Goal: Task Accomplishment & Management: Use online tool/utility

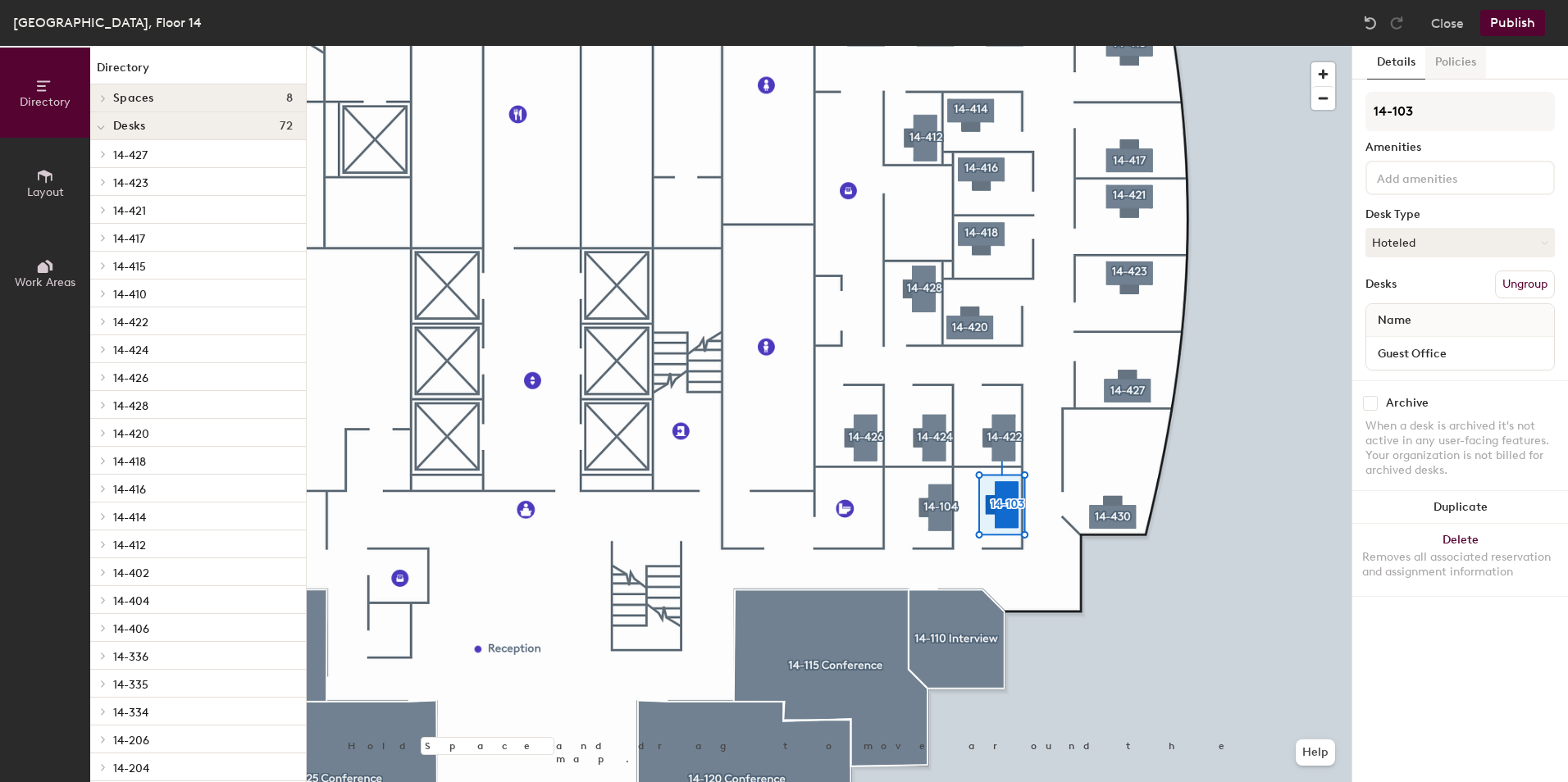
click at [1468, 64] on button "Policies" at bounding box center [1455, 63] width 61 height 34
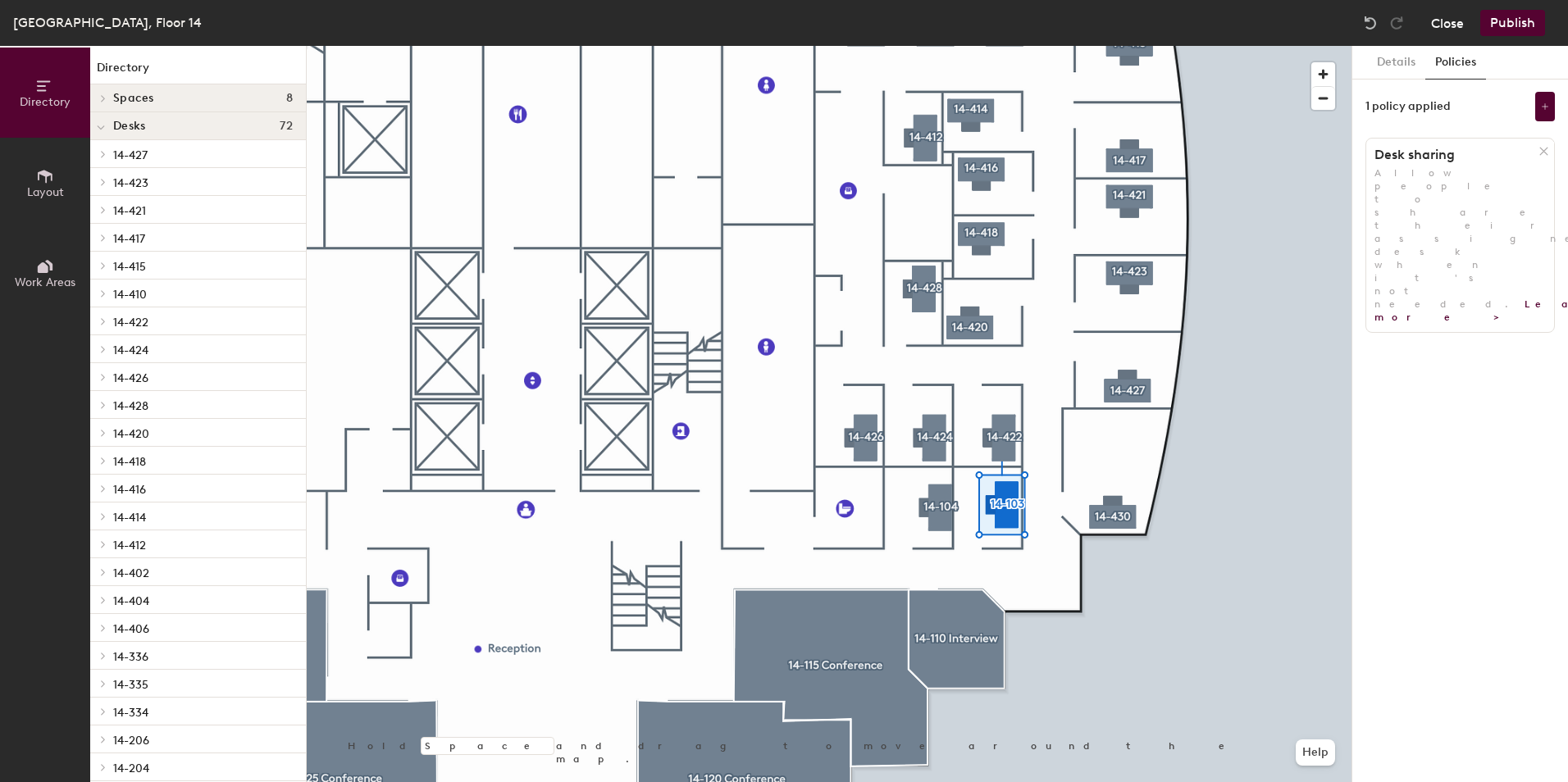
click at [1458, 27] on button "Close" at bounding box center [1447, 23] width 33 height 26
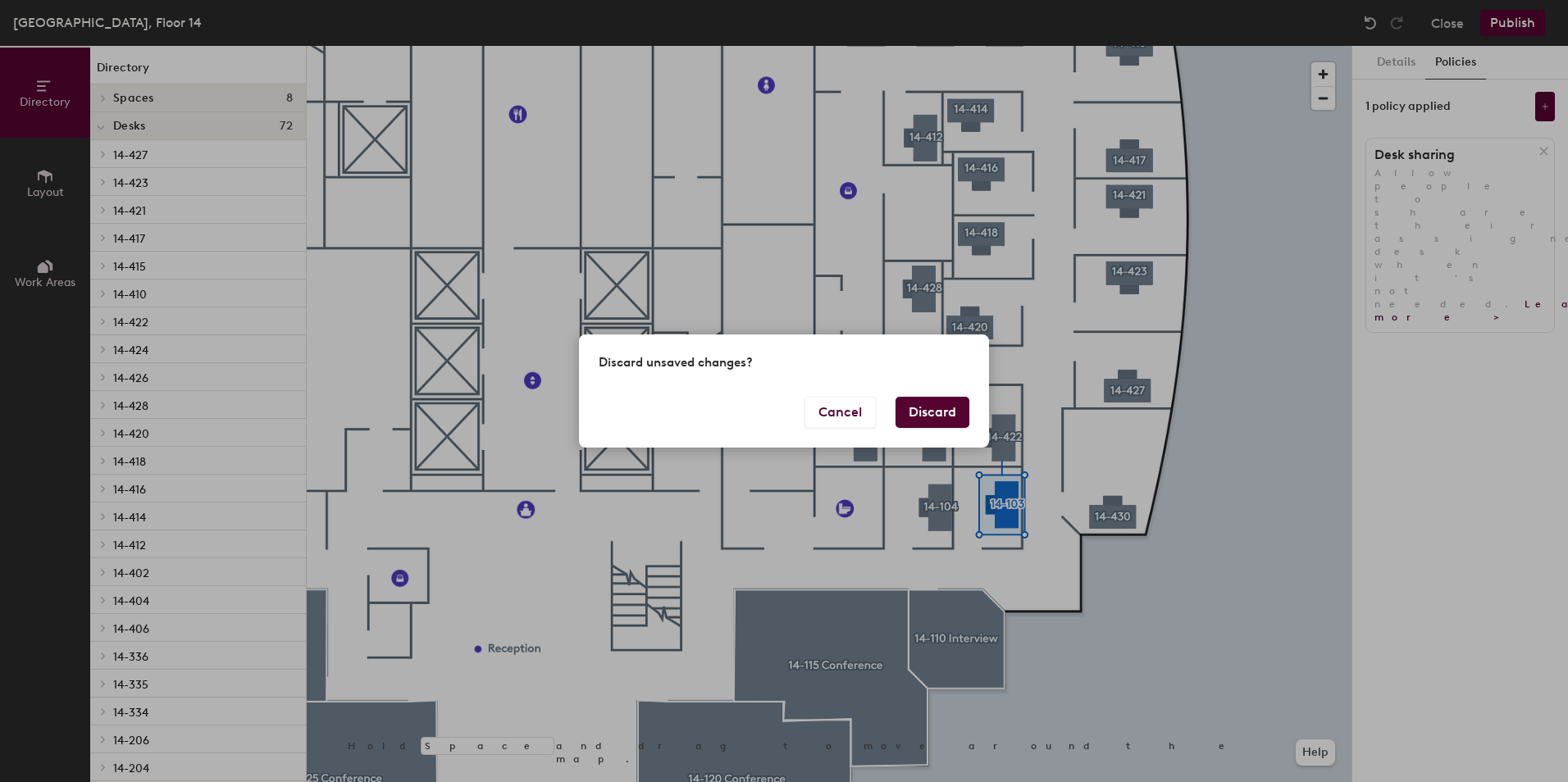
click at [911, 413] on button "Discard" at bounding box center [932, 413] width 74 height 31
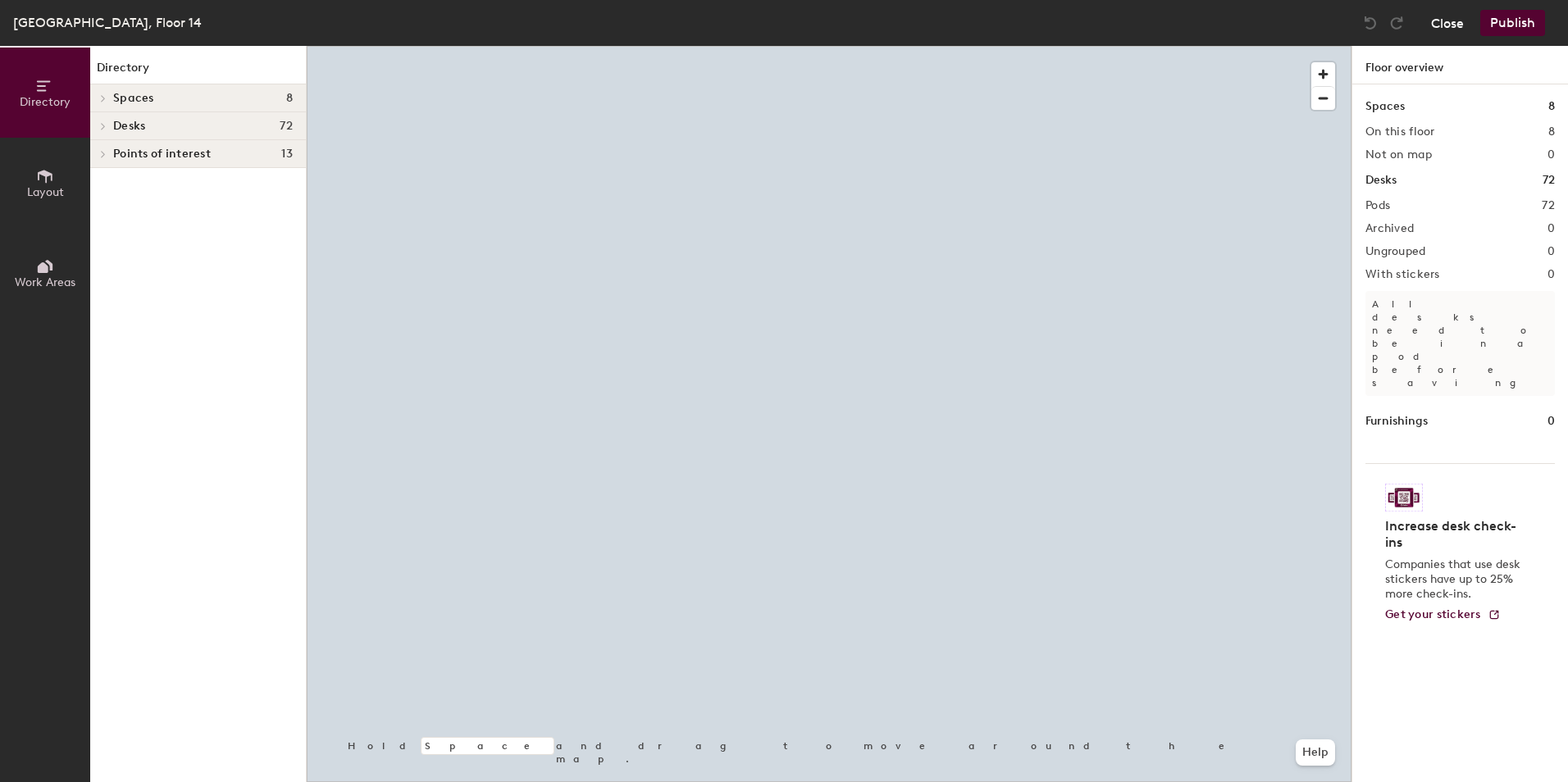
click at [1459, 19] on button "Close" at bounding box center [1447, 23] width 33 height 26
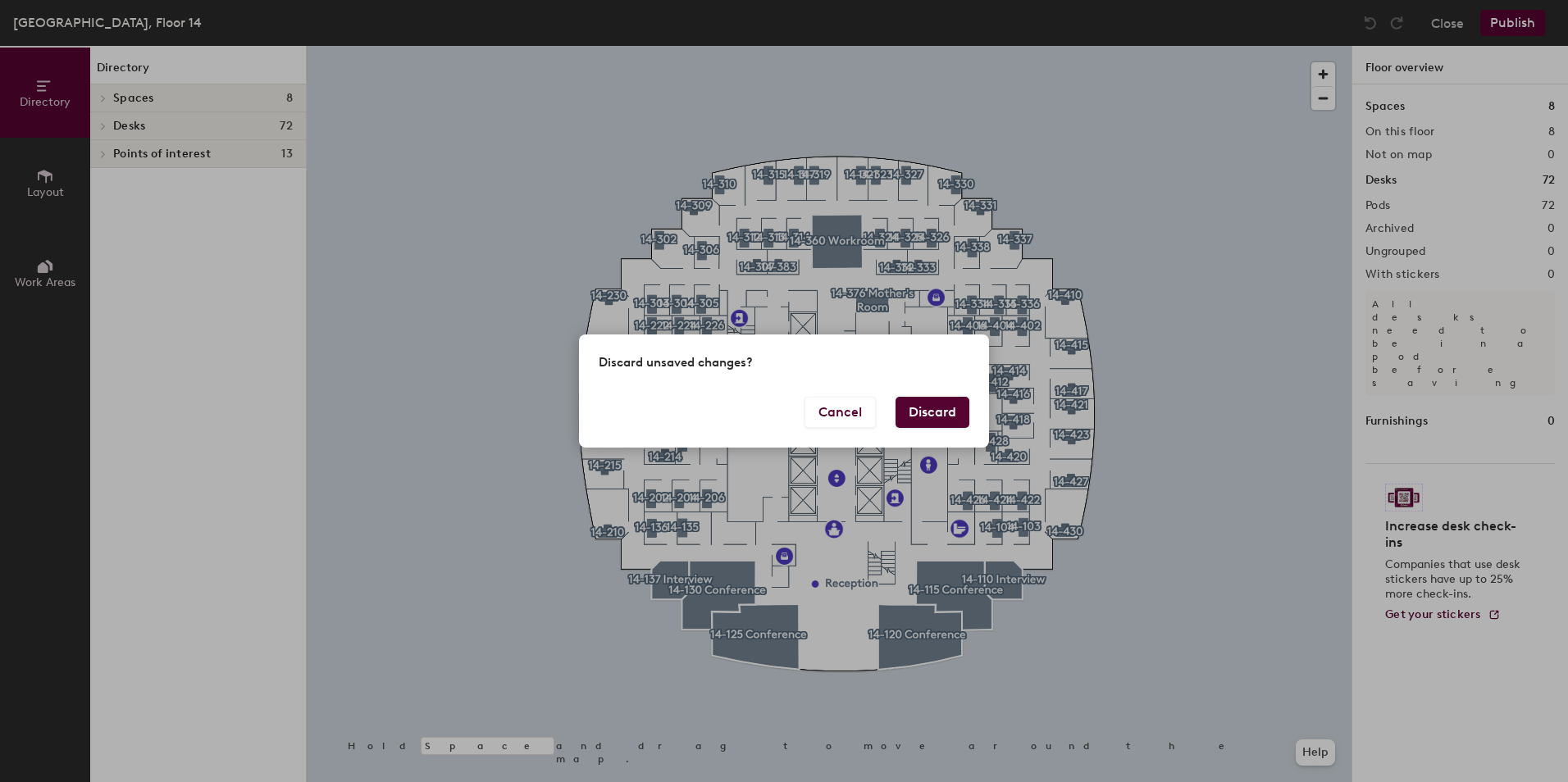
drag, startPoint x: 938, startPoint y: 416, endPoint x: 1020, endPoint y: 358, distance: 100.4
click at [938, 415] on button "Discard" at bounding box center [932, 413] width 74 height 31
